Goal: Check status

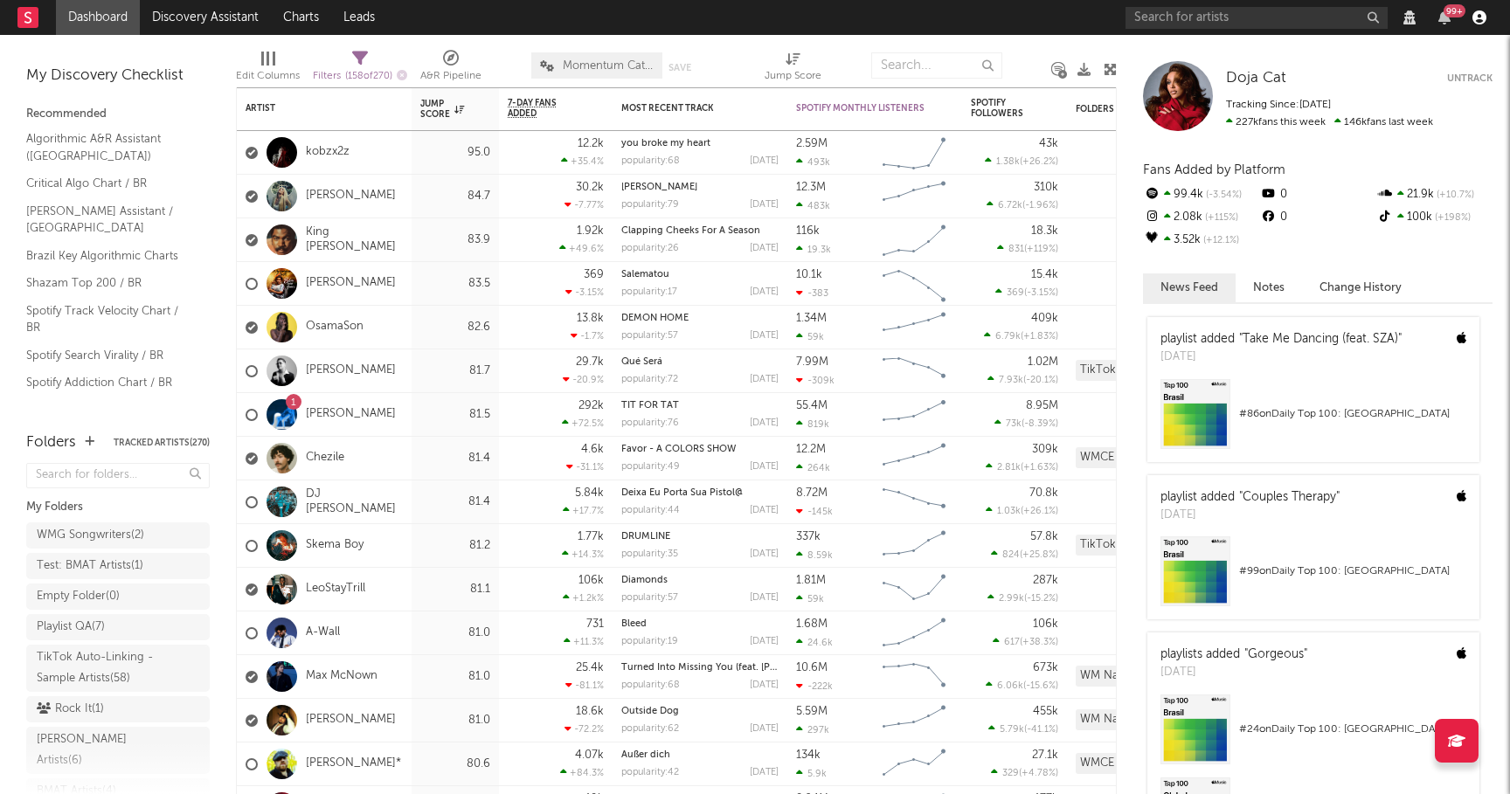
click at [1476, 19] on icon "button" at bounding box center [1479, 17] width 14 height 14
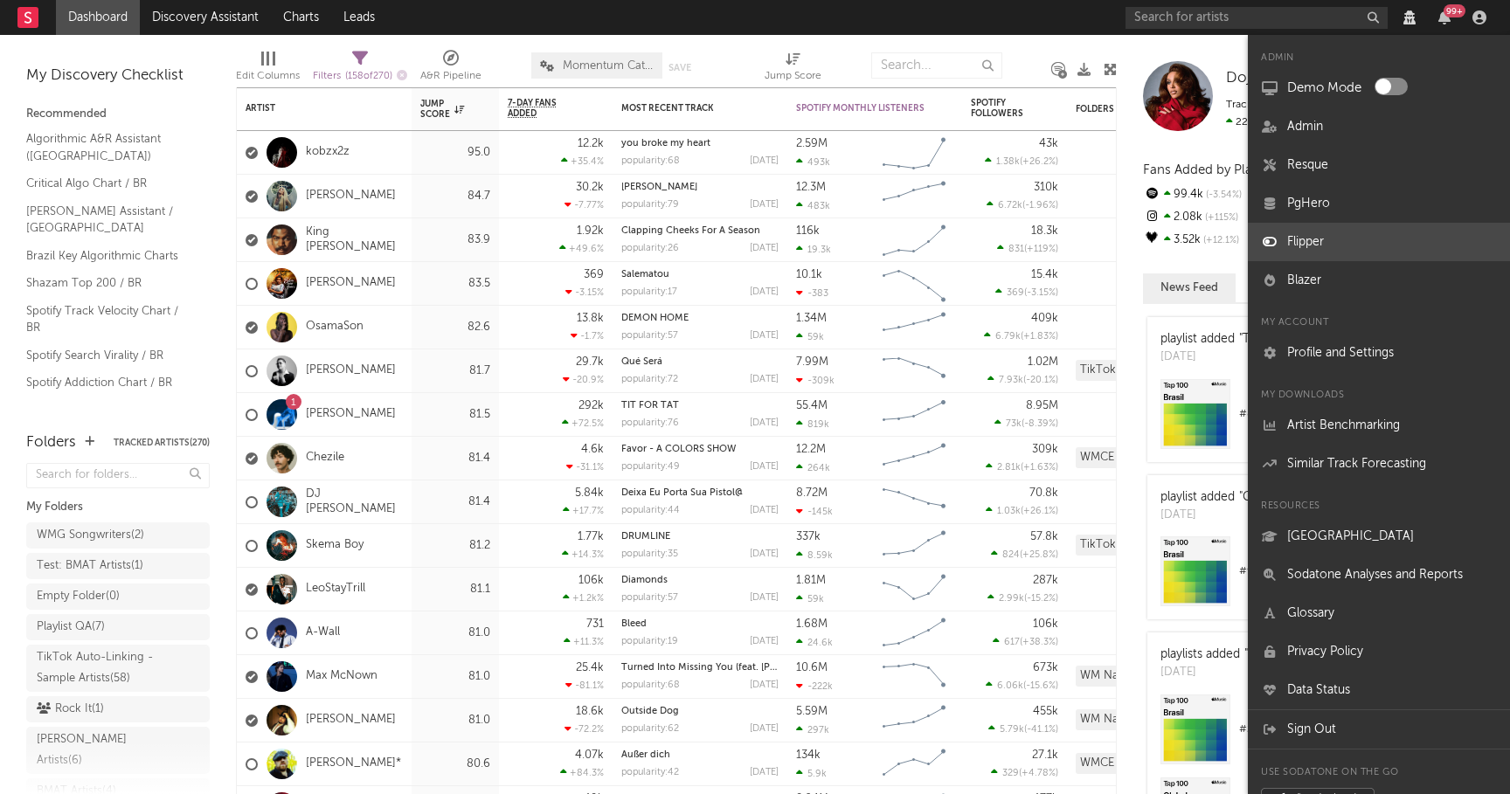
click at [1292, 231] on link "Flipper" at bounding box center [1379, 242] width 262 height 38
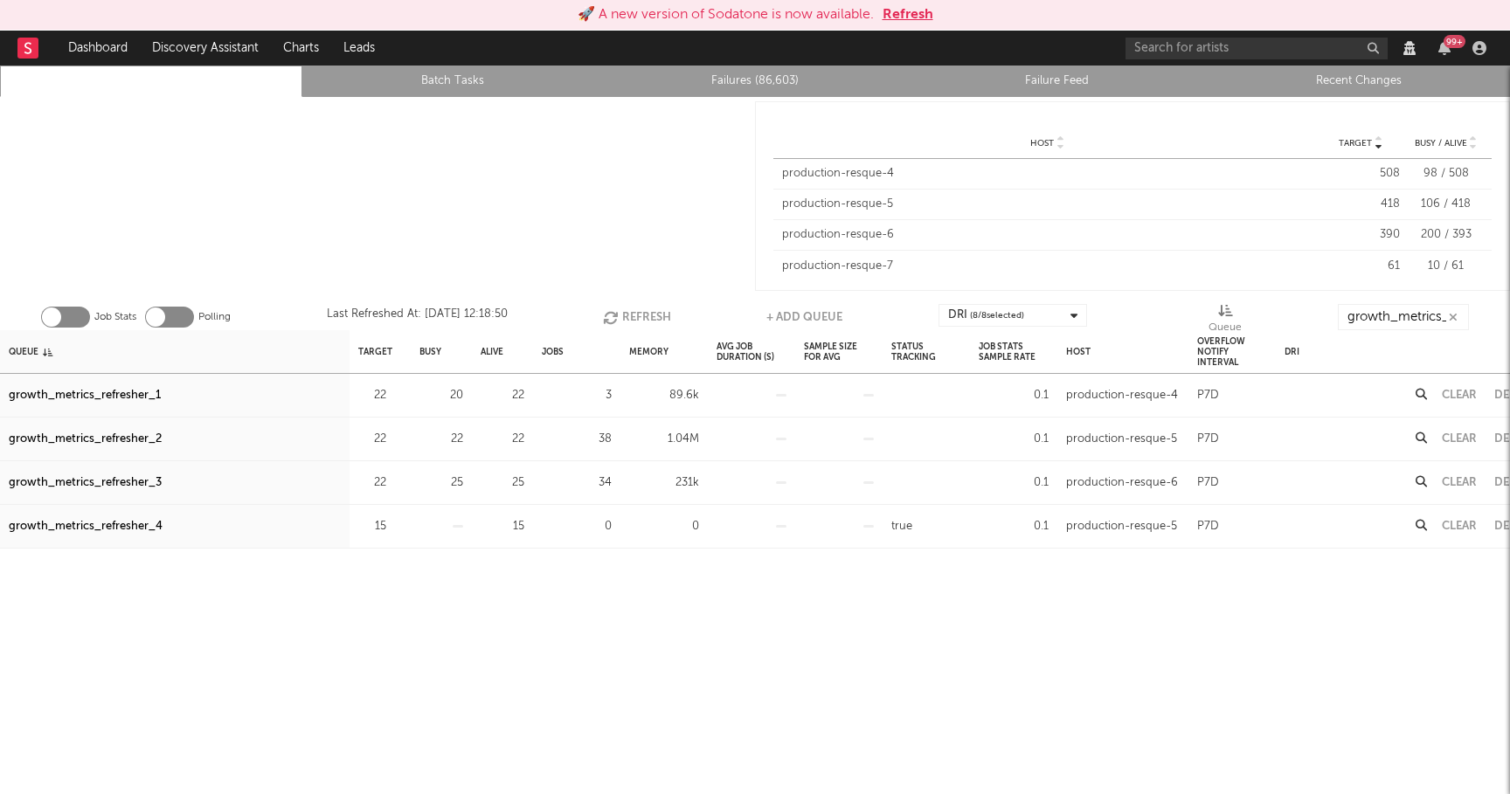
click at [652, 322] on button "Refresh" at bounding box center [637, 317] width 68 height 26
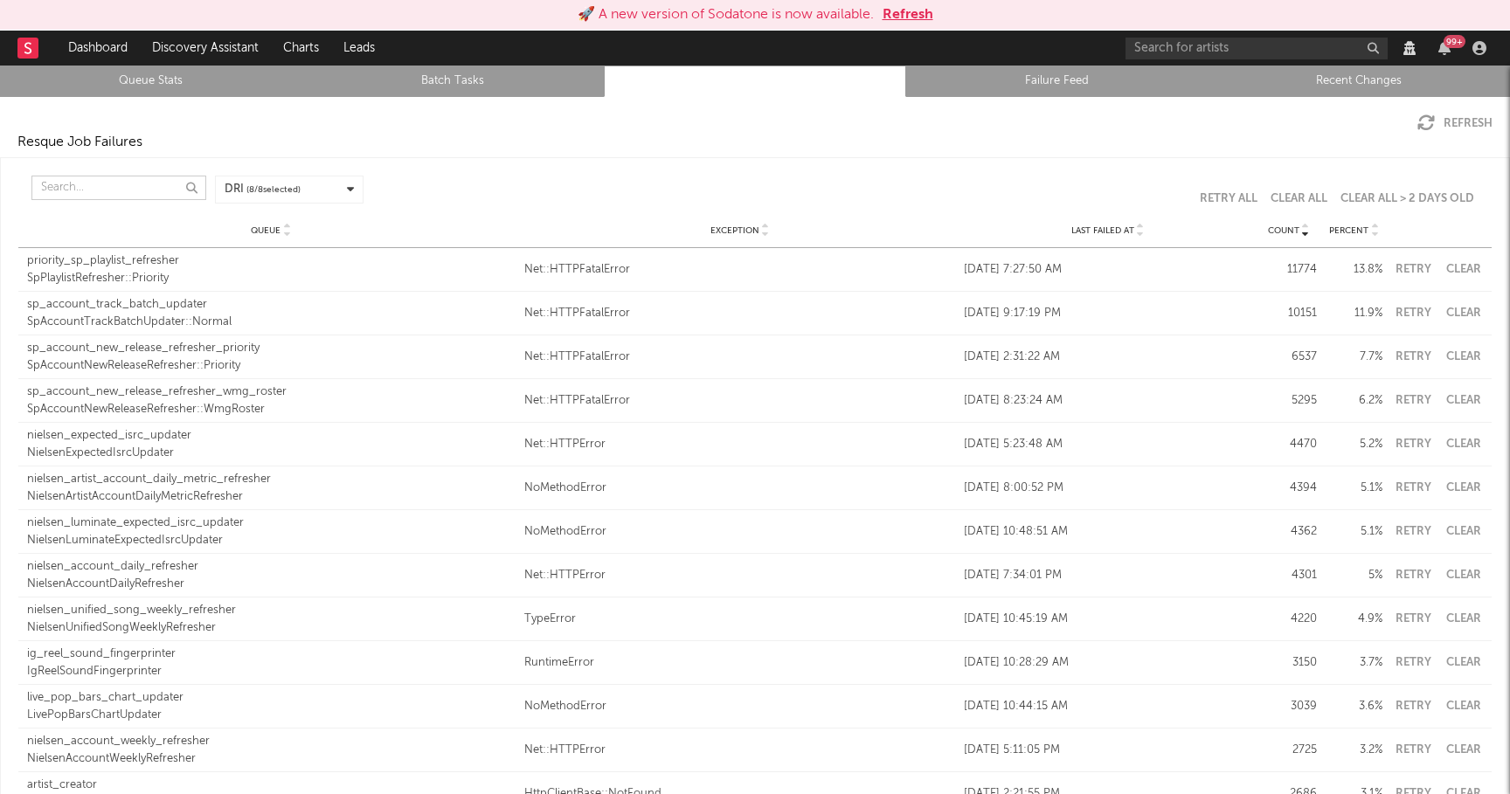
click at [100, 190] on input "text" at bounding box center [118, 188] width 175 height 24
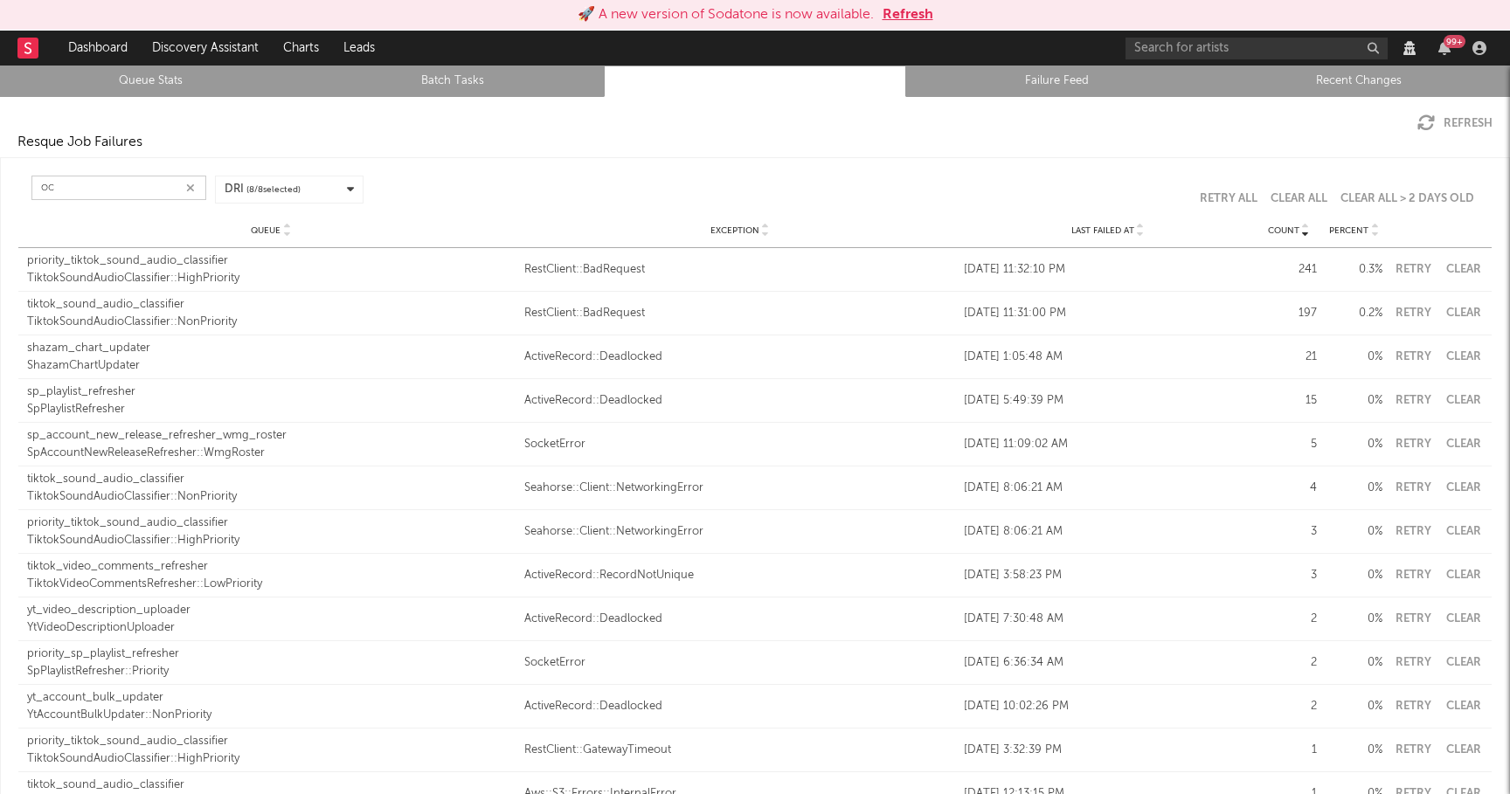
type input "o"
